Goal: Task Accomplishment & Management: Complete application form

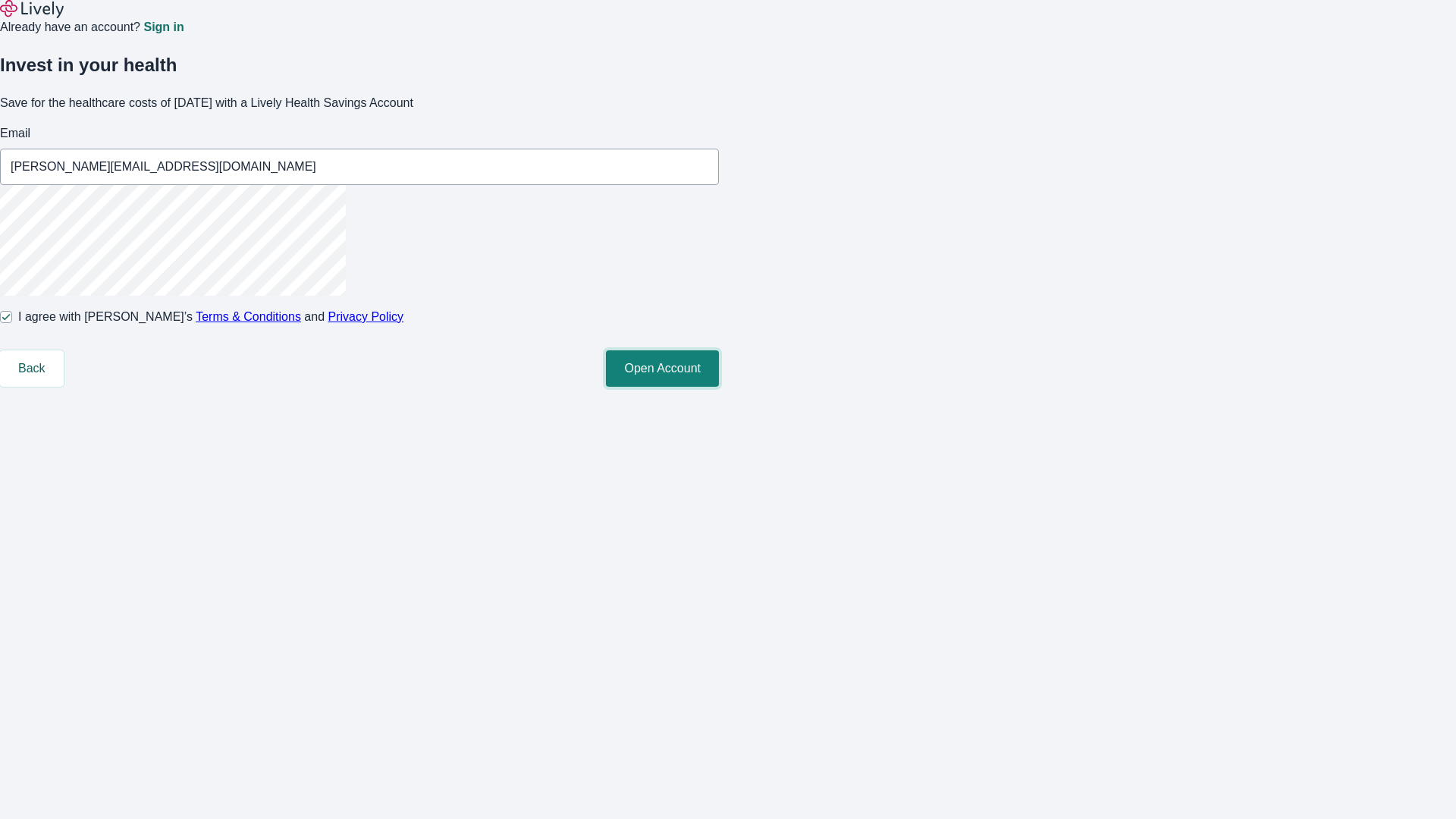
click at [719, 387] on button "Open Account" at bounding box center [662, 369] width 113 height 36
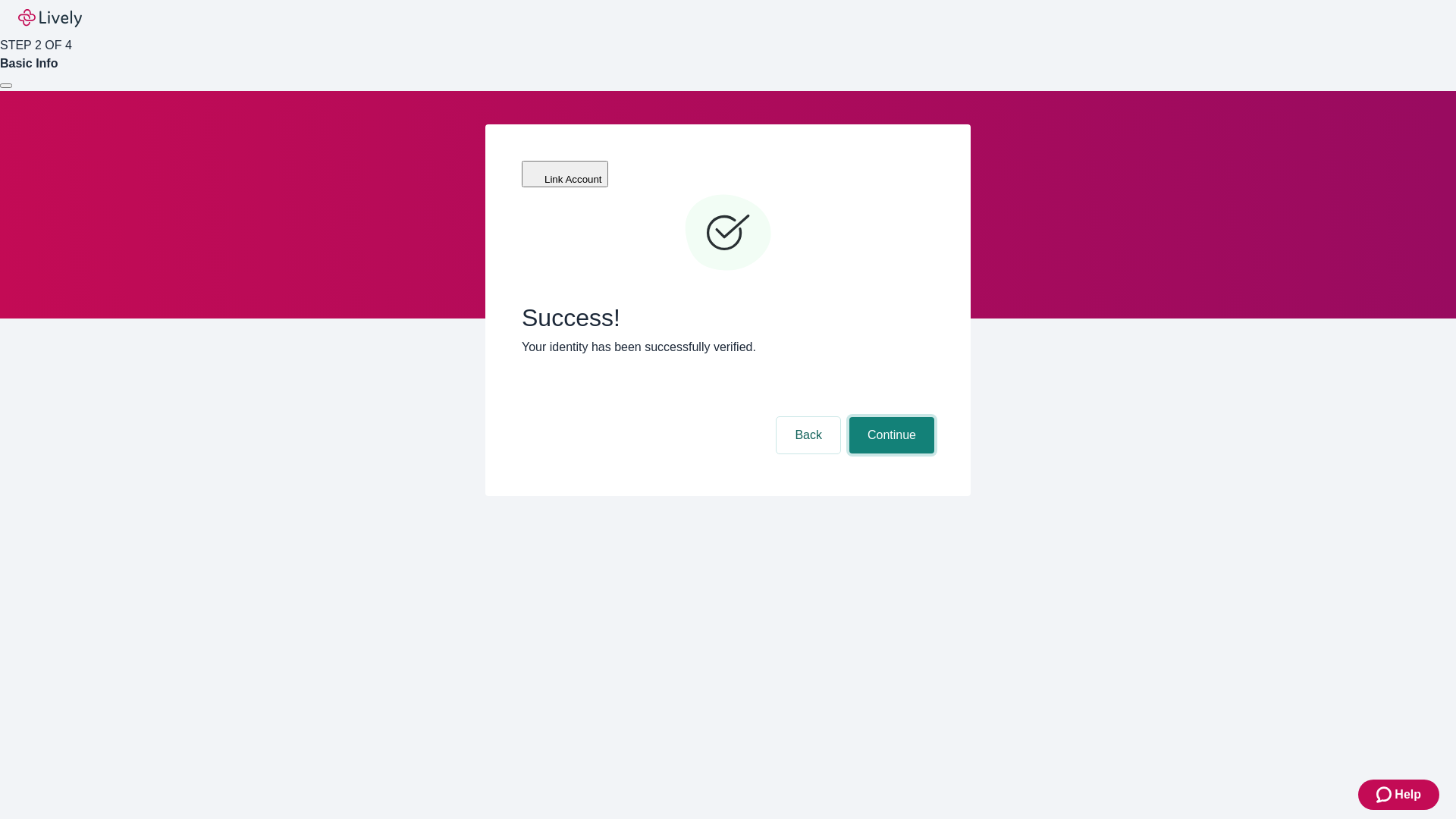
click at [889, 418] on button "Continue" at bounding box center [891, 436] width 85 height 36
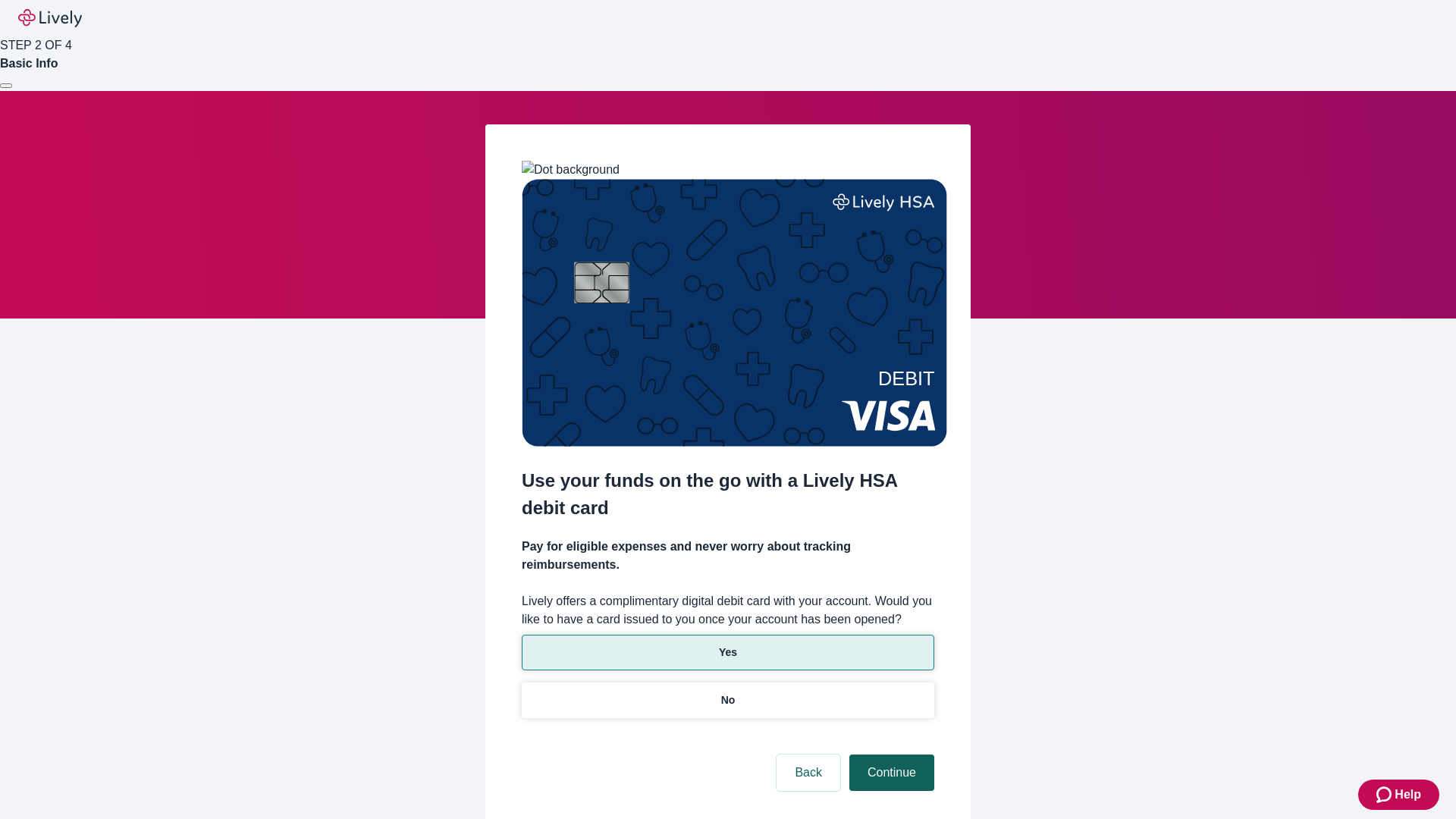
click at [727, 693] on p "No" at bounding box center [728, 700] width 14 height 16
click at [889, 755] on button "Continue" at bounding box center [891, 773] width 85 height 36
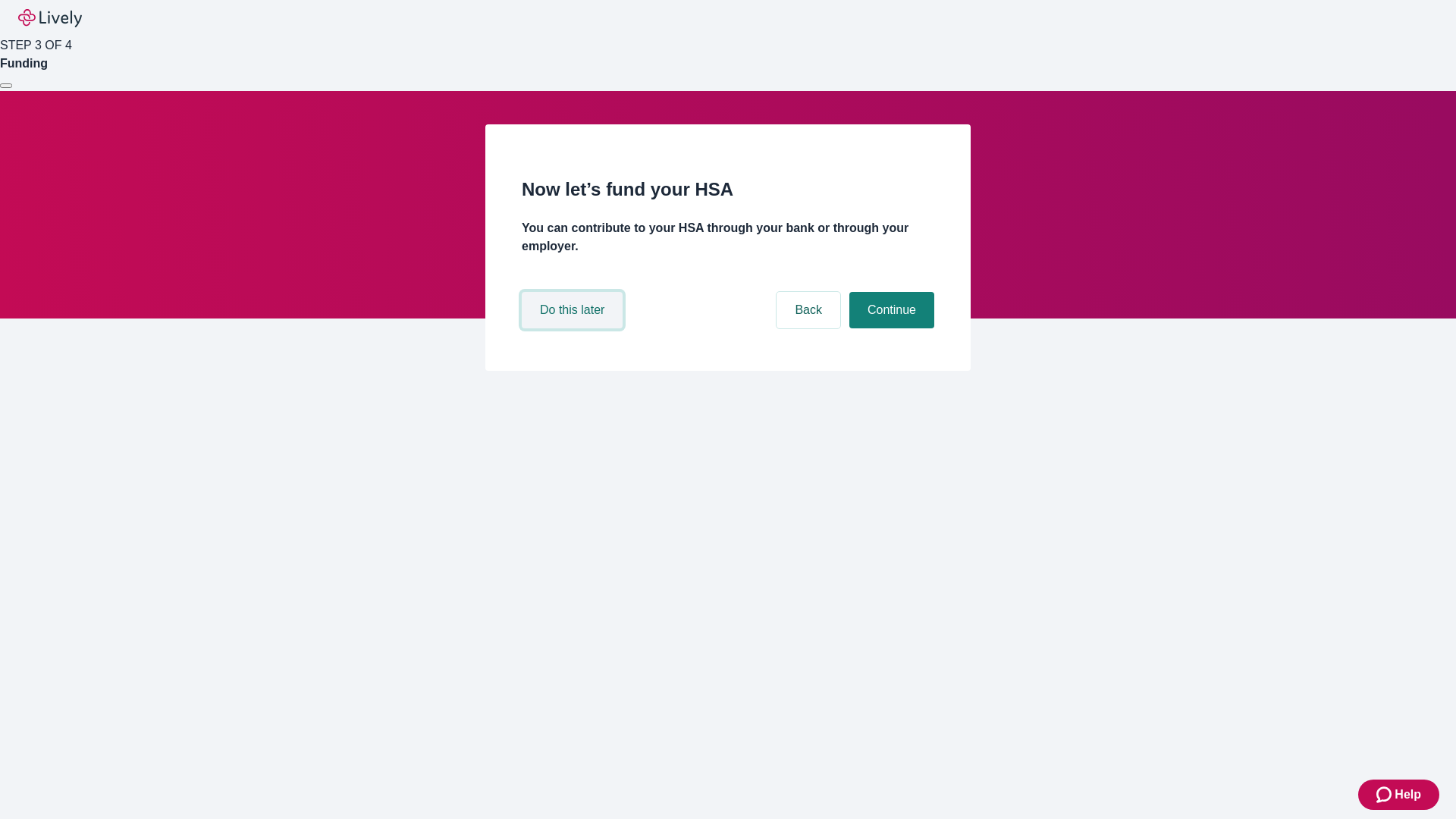
click at [574, 329] on button "Do this later" at bounding box center [572, 311] width 101 height 36
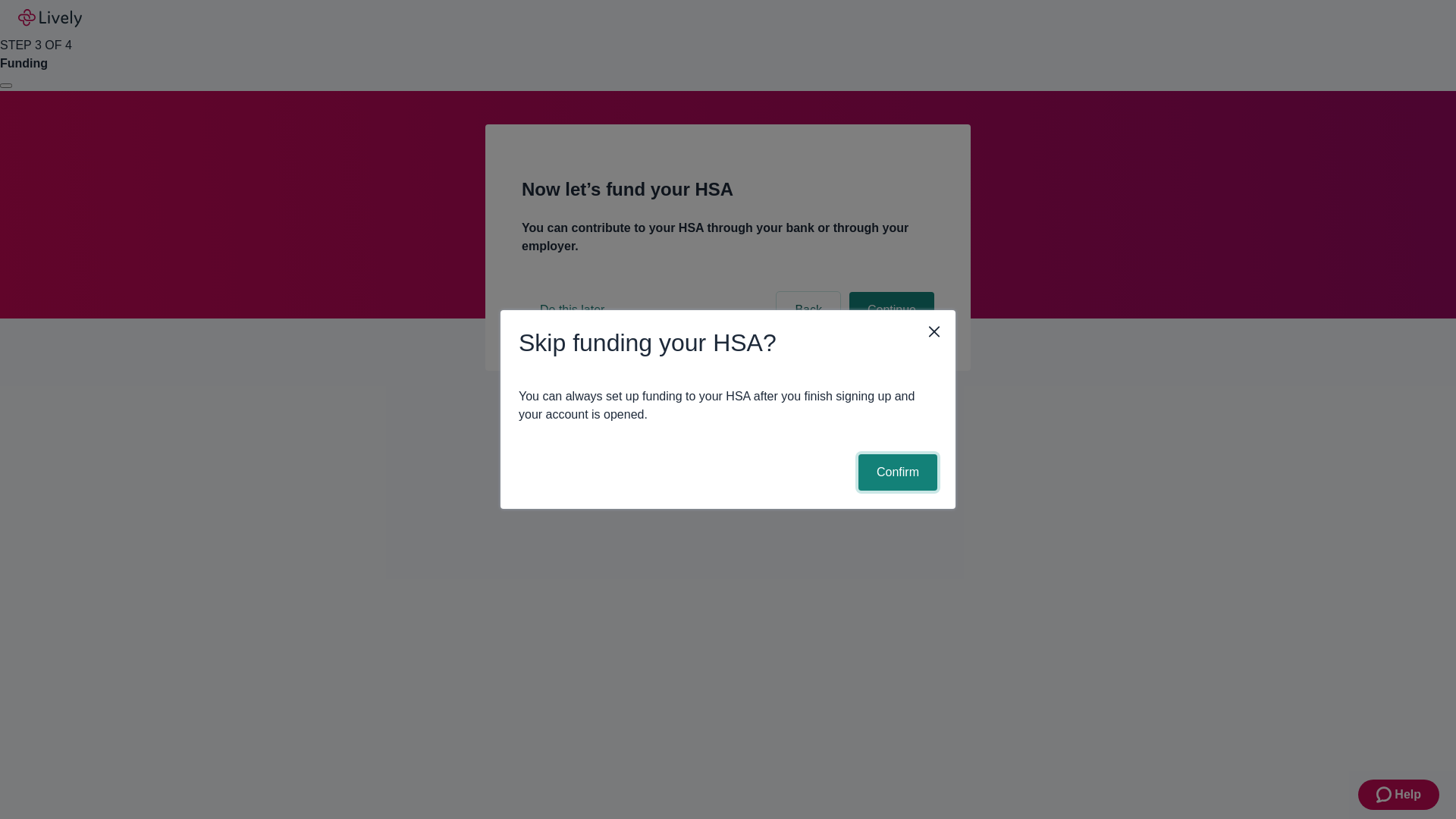
click at [896, 473] on button "Confirm" at bounding box center [898, 473] width 79 height 36
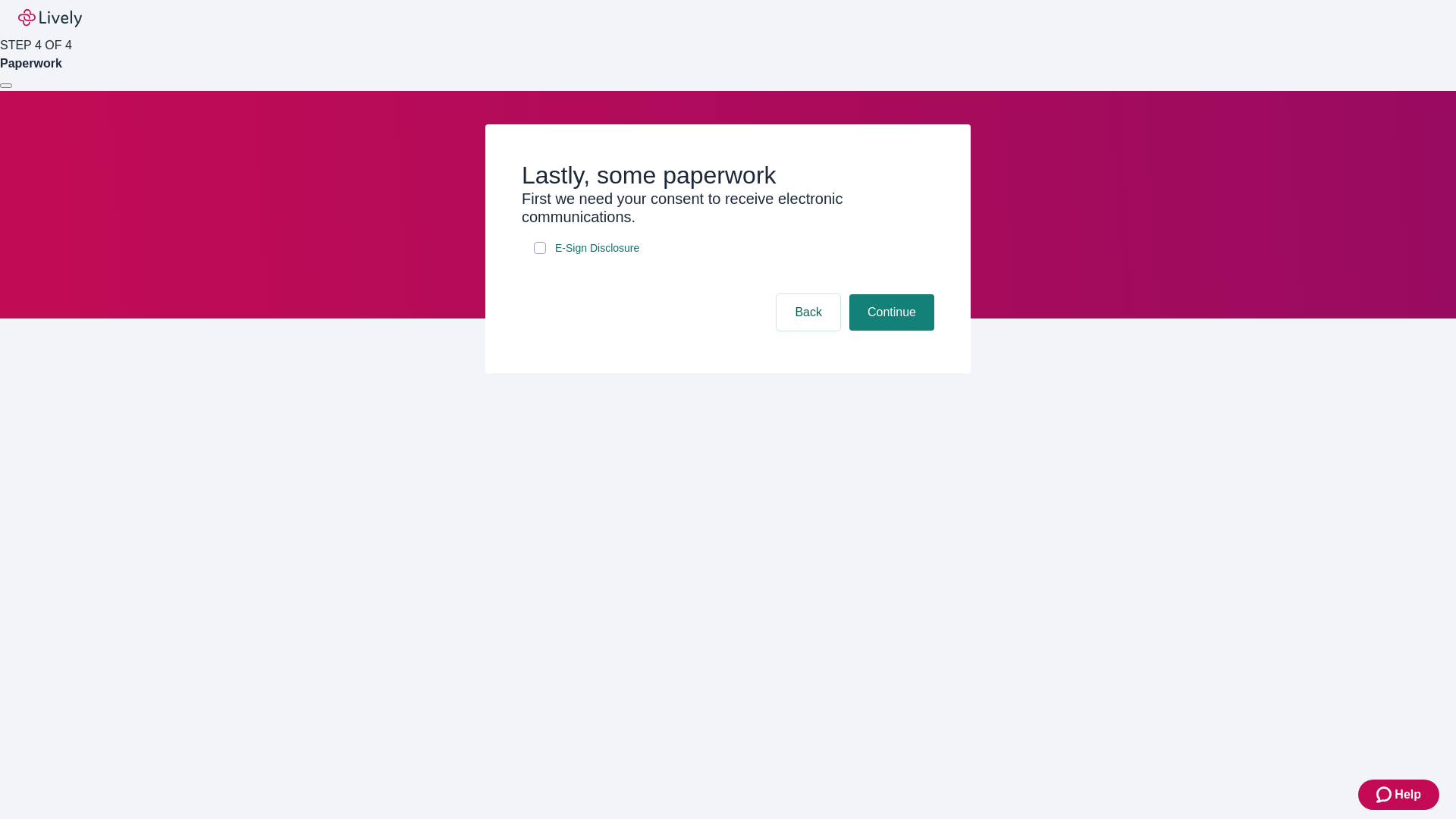
click at [540, 254] on input "E-Sign Disclosure" at bounding box center [540, 248] width 12 height 12
checkbox input "true"
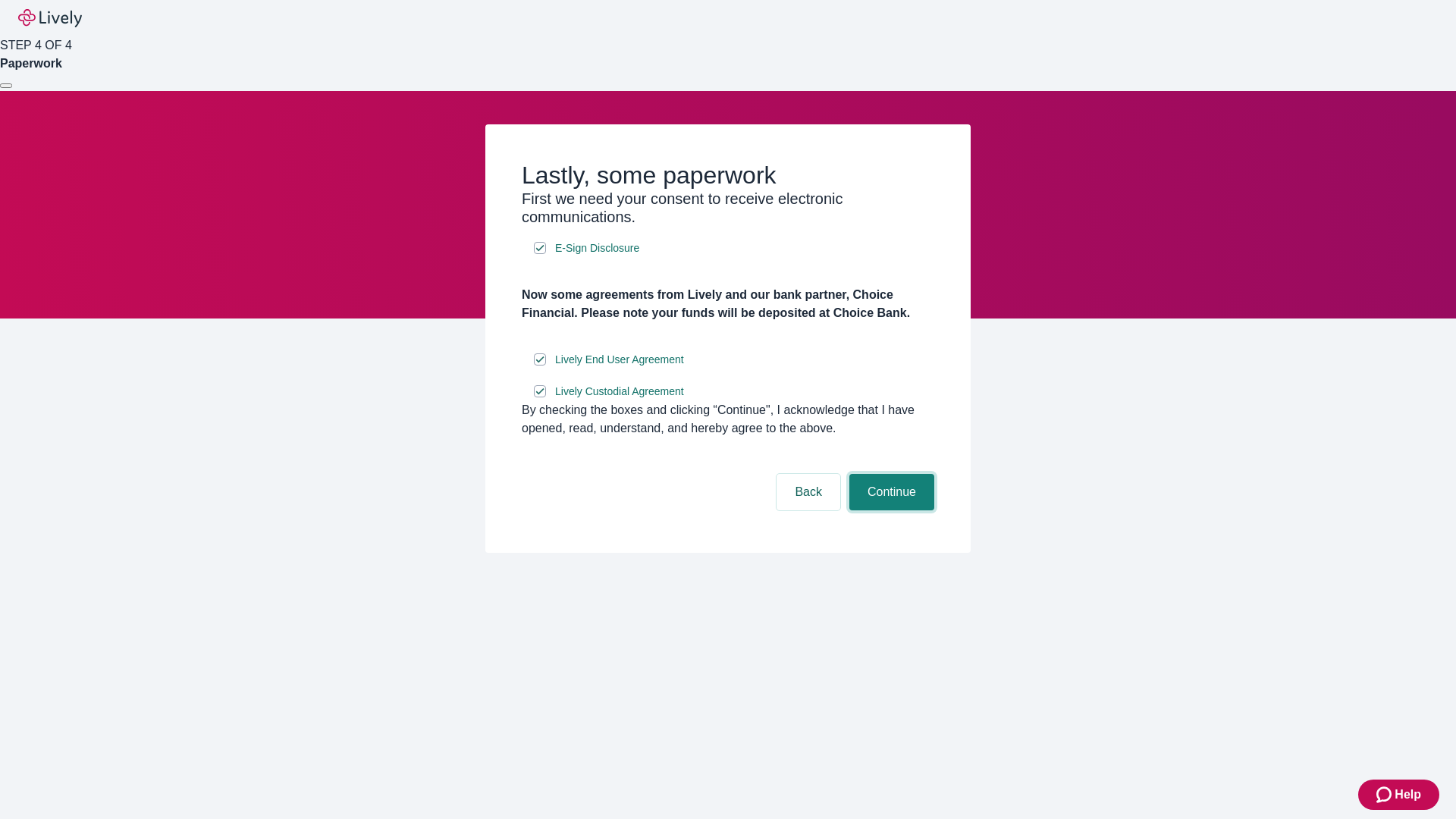
click at [889, 510] on button "Continue" at bounding box center [891, 492] width 85 height 36
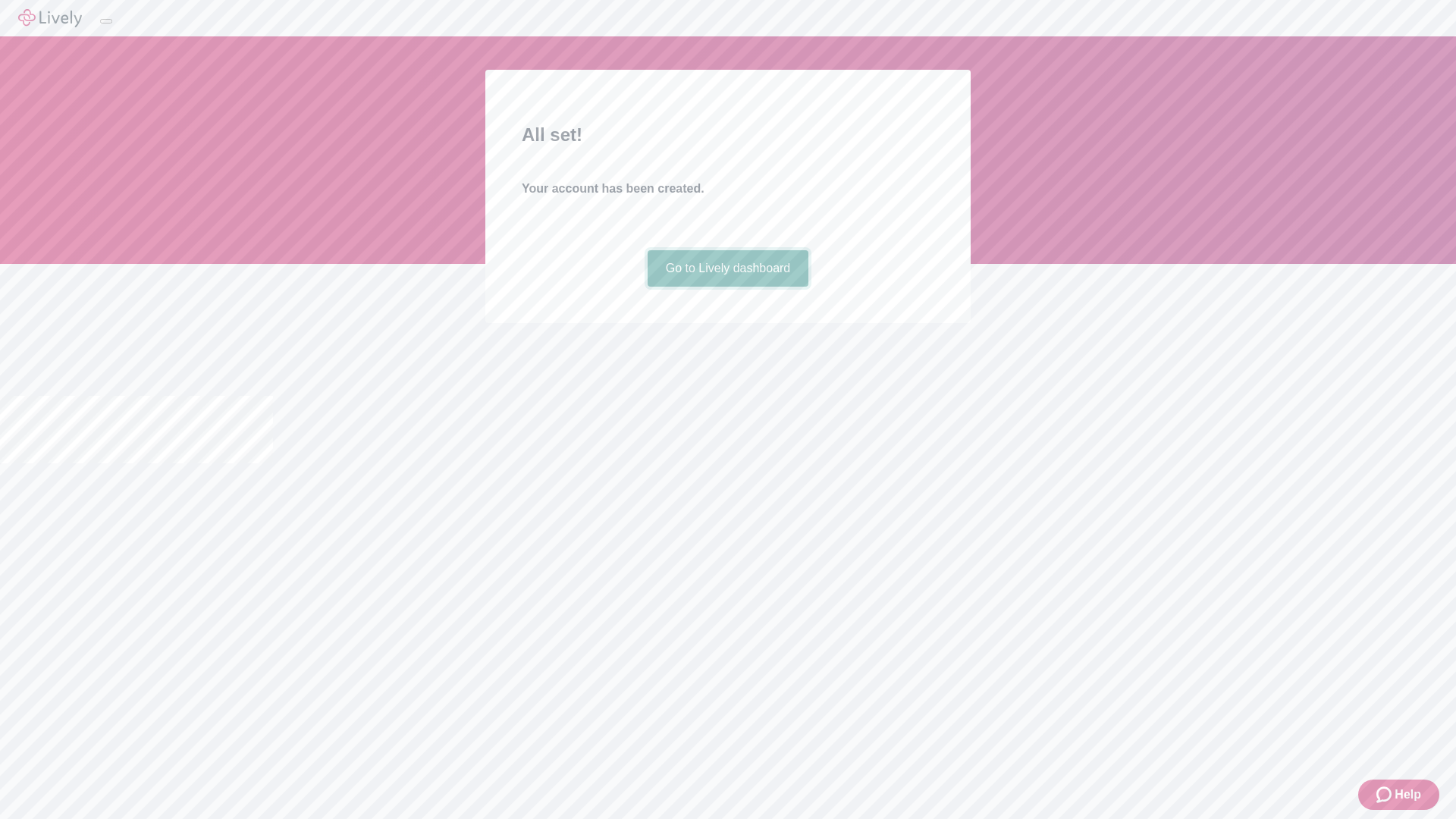
click at [727, 287] on link "Go to Lively dashboard" at bounding box center [728, 269] width 161 height 36
